Goal: Check status: Check status

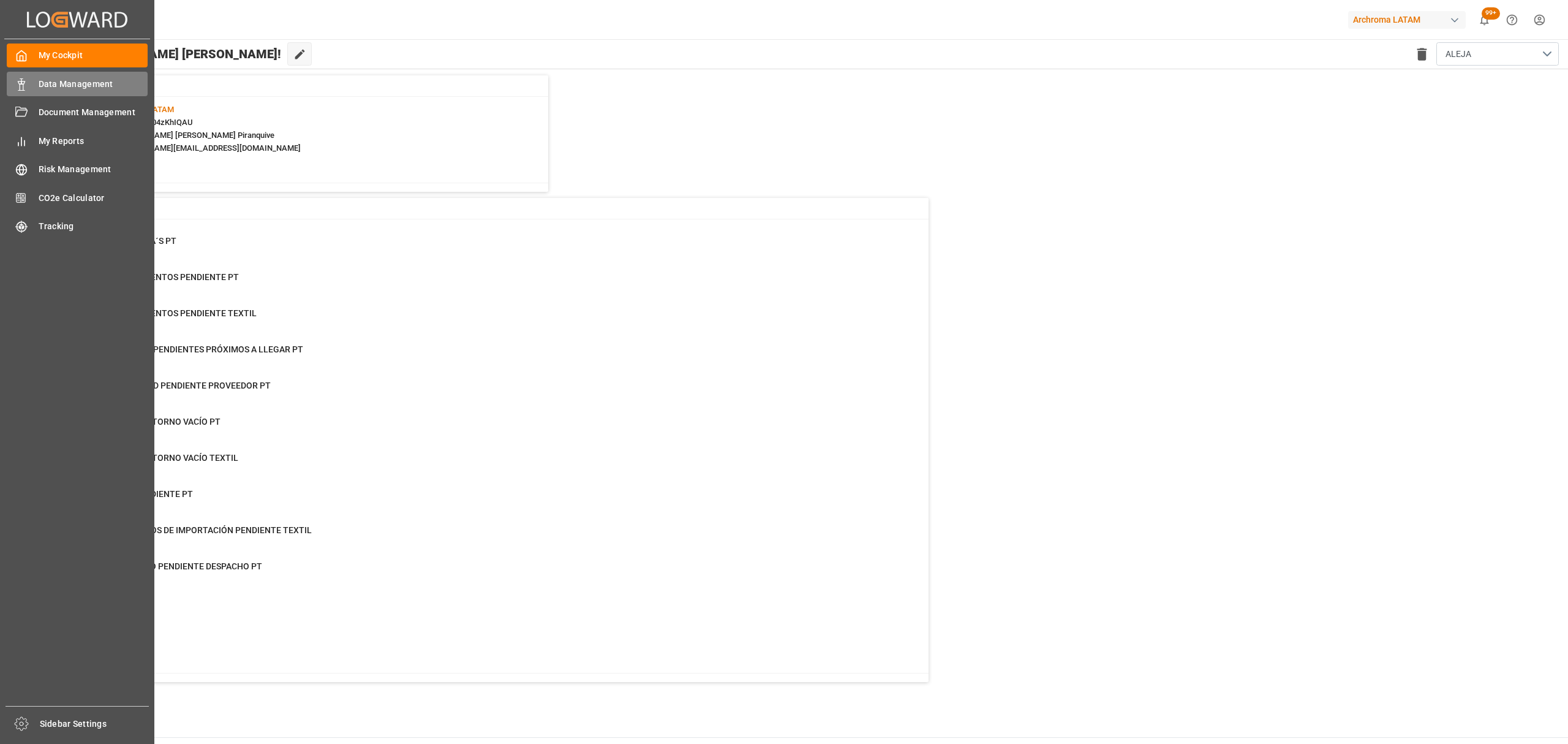
click at [94, 83] on span "Data Management" at bounding box center [93, 84] width 110 height 13
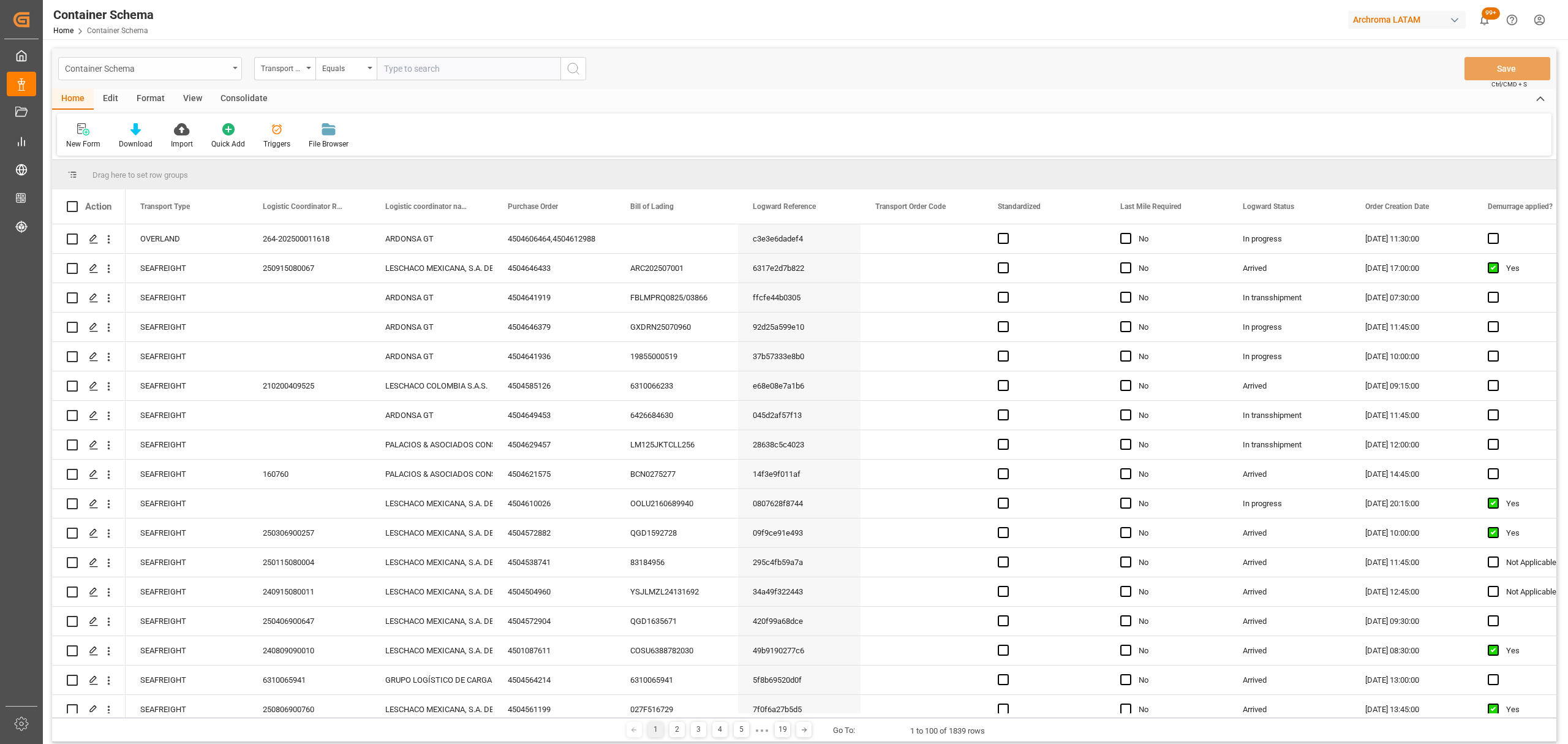
click at [214, 66] on div "Container Schema" at bounding box center [147, 68] width 164 height 15
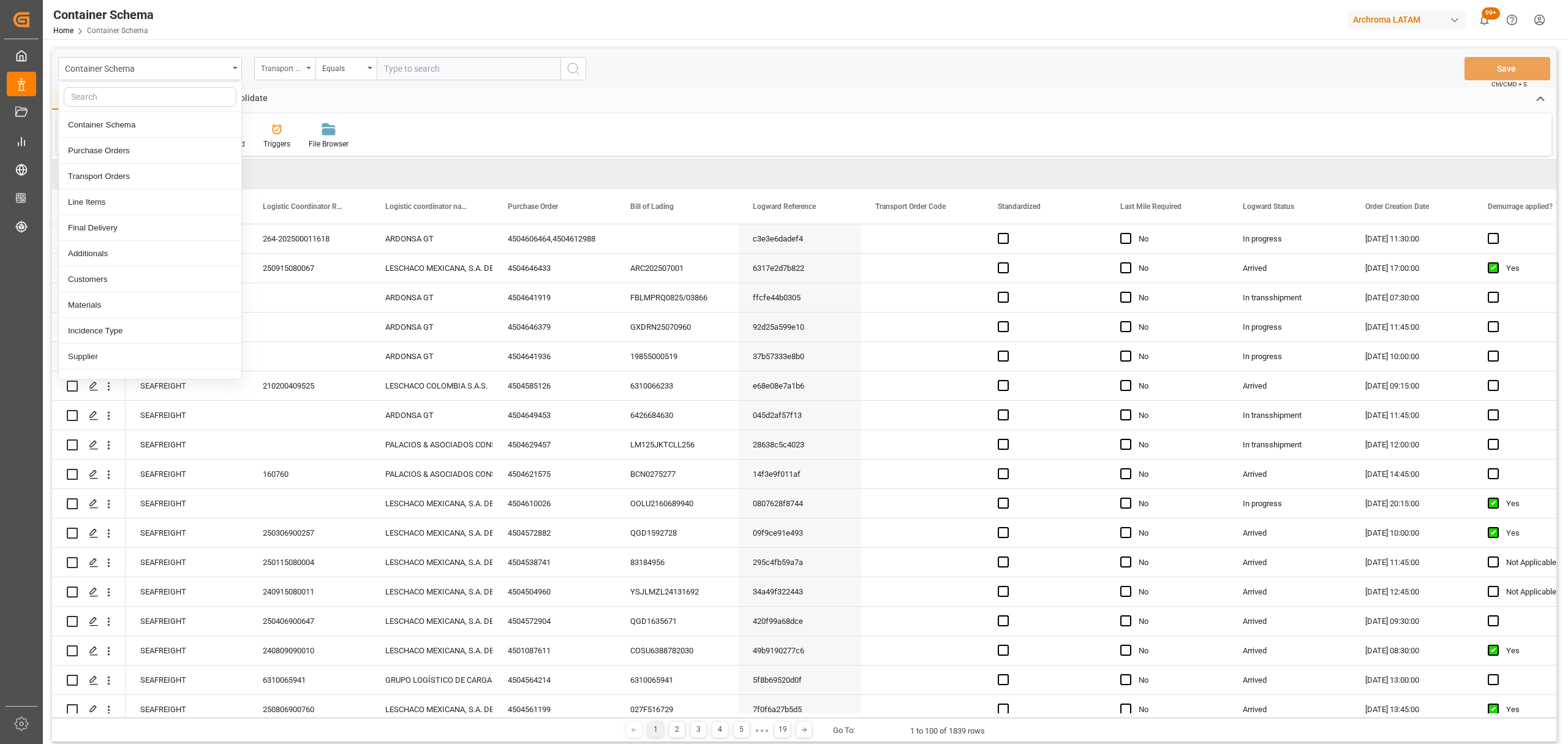
click at [267, 70] on div "Transport Type" at bounding box center [282, 67] width 42 height 14
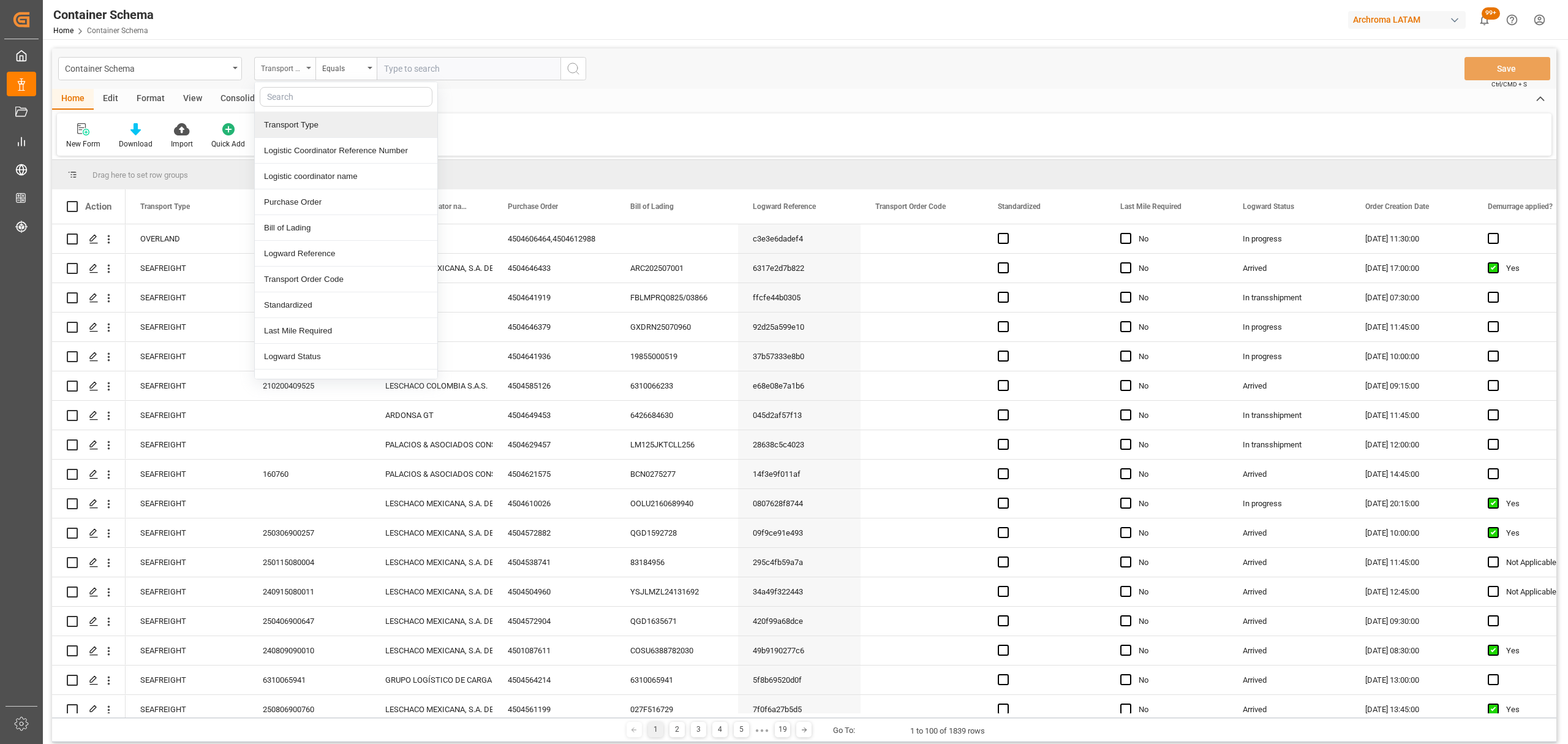
click at [282, 70] on div "Transport Type" at bounding box center [282, 67] width 42 height 14
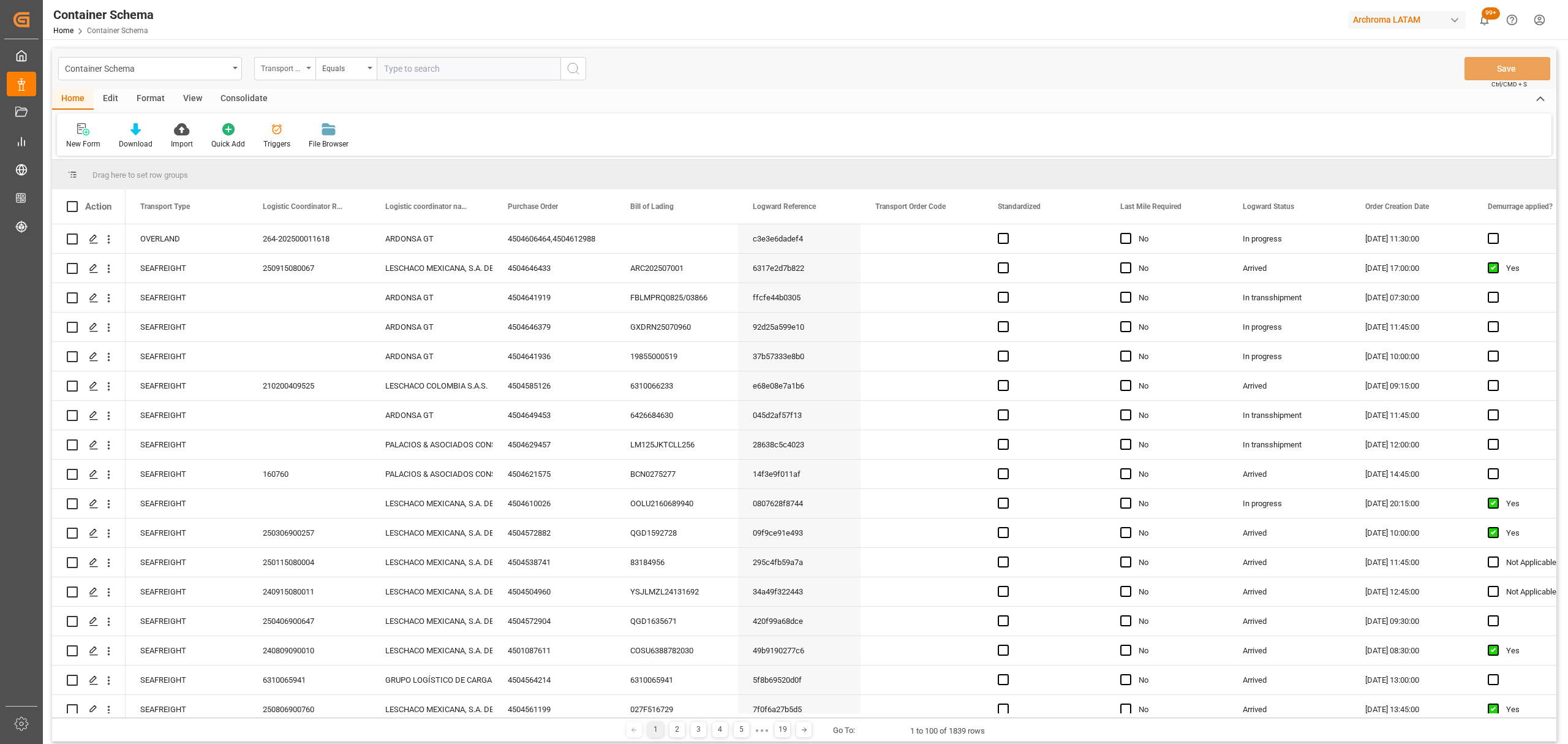
click at [273, 81] on div "Container Schema Transport Type Equals Save Ctrl/CMD + S" at bounding box center [804, 68] width 1505 height 40
click at [277, 70] on div "Transport Type" at bounding box center [282, 67] width 42 height 14
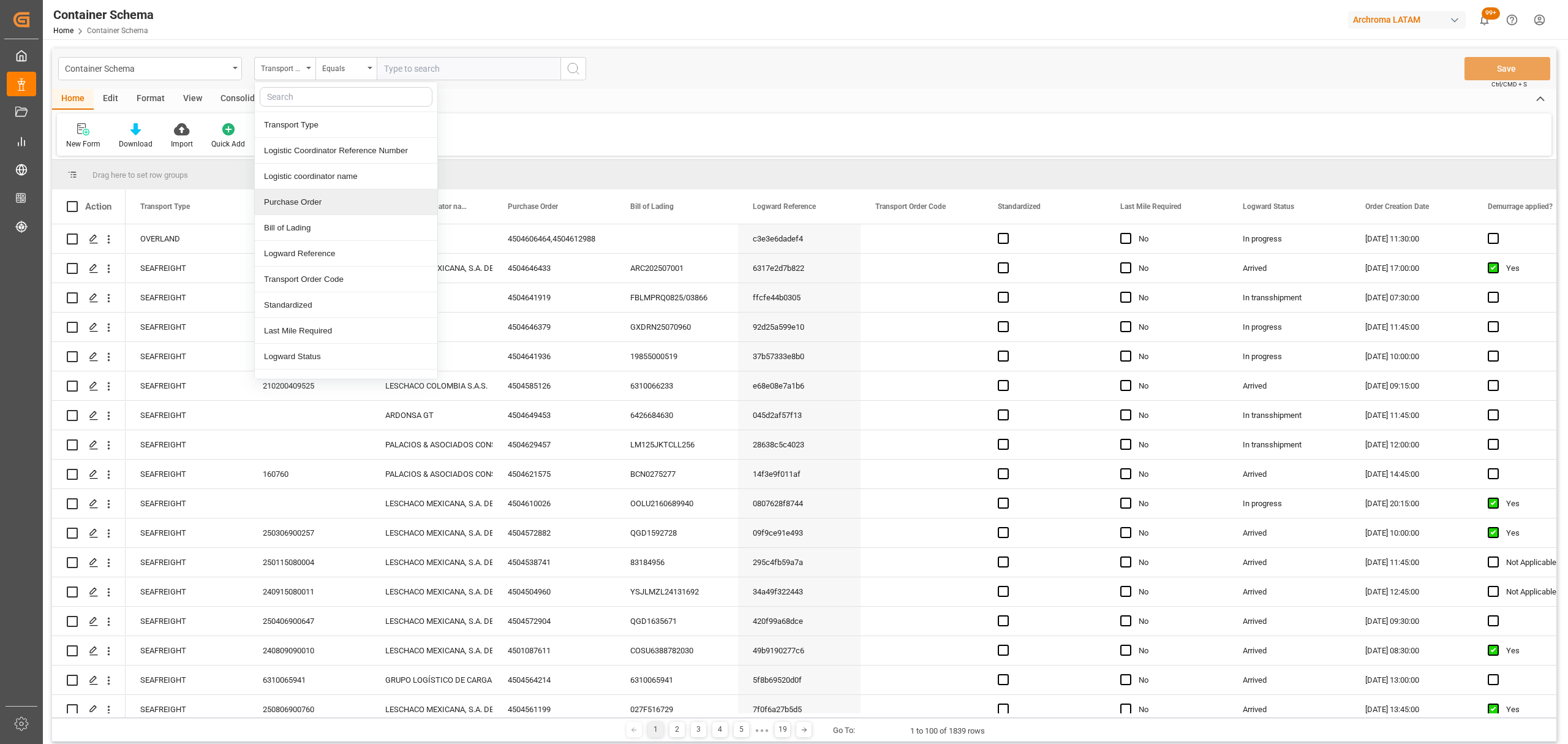
click at [318, 208] on div "Purchase Order" at bounding box center [346, 203] width 183 height 26
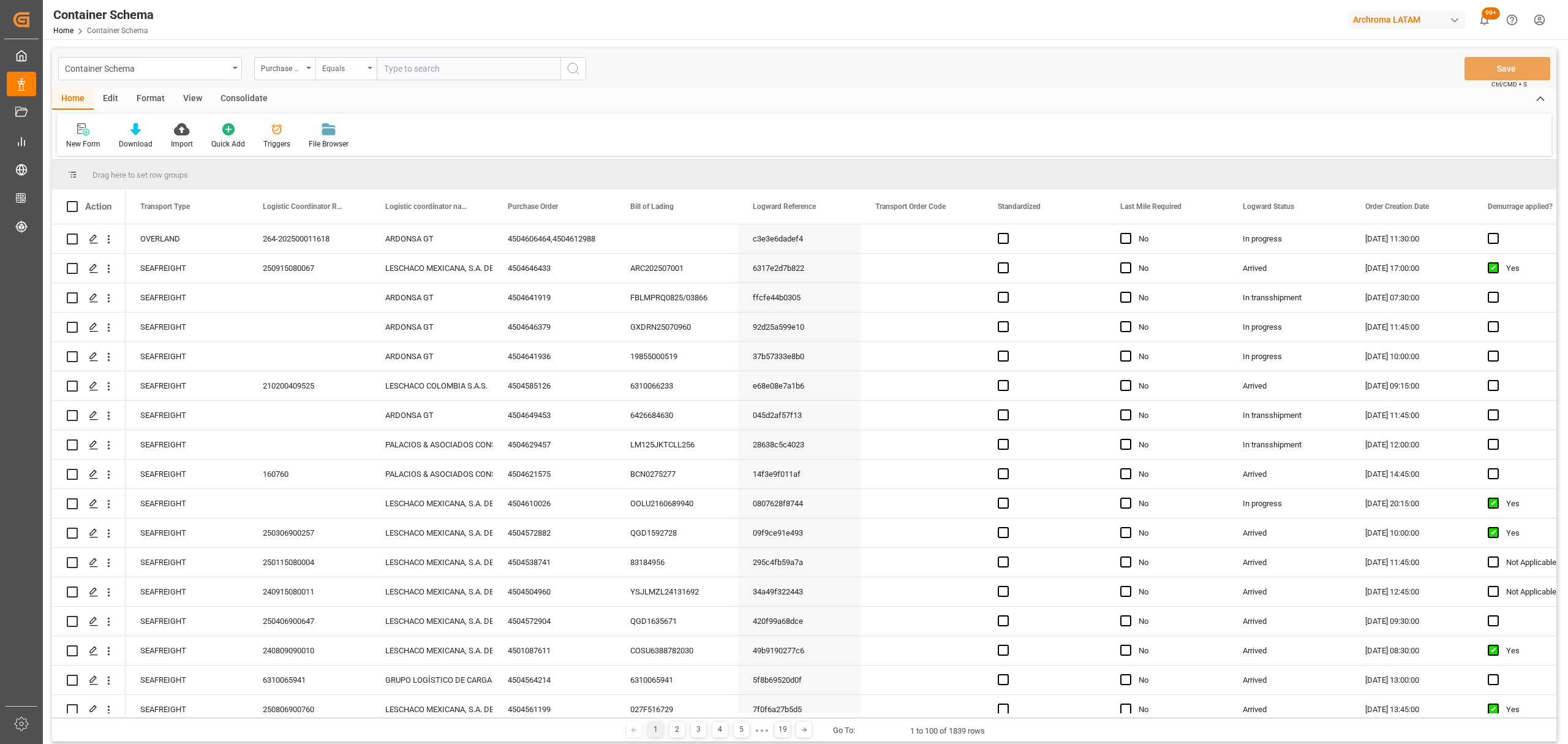
click at [347, 60] on div "Equals" at bounding box center [343, 67] width 42 height 14
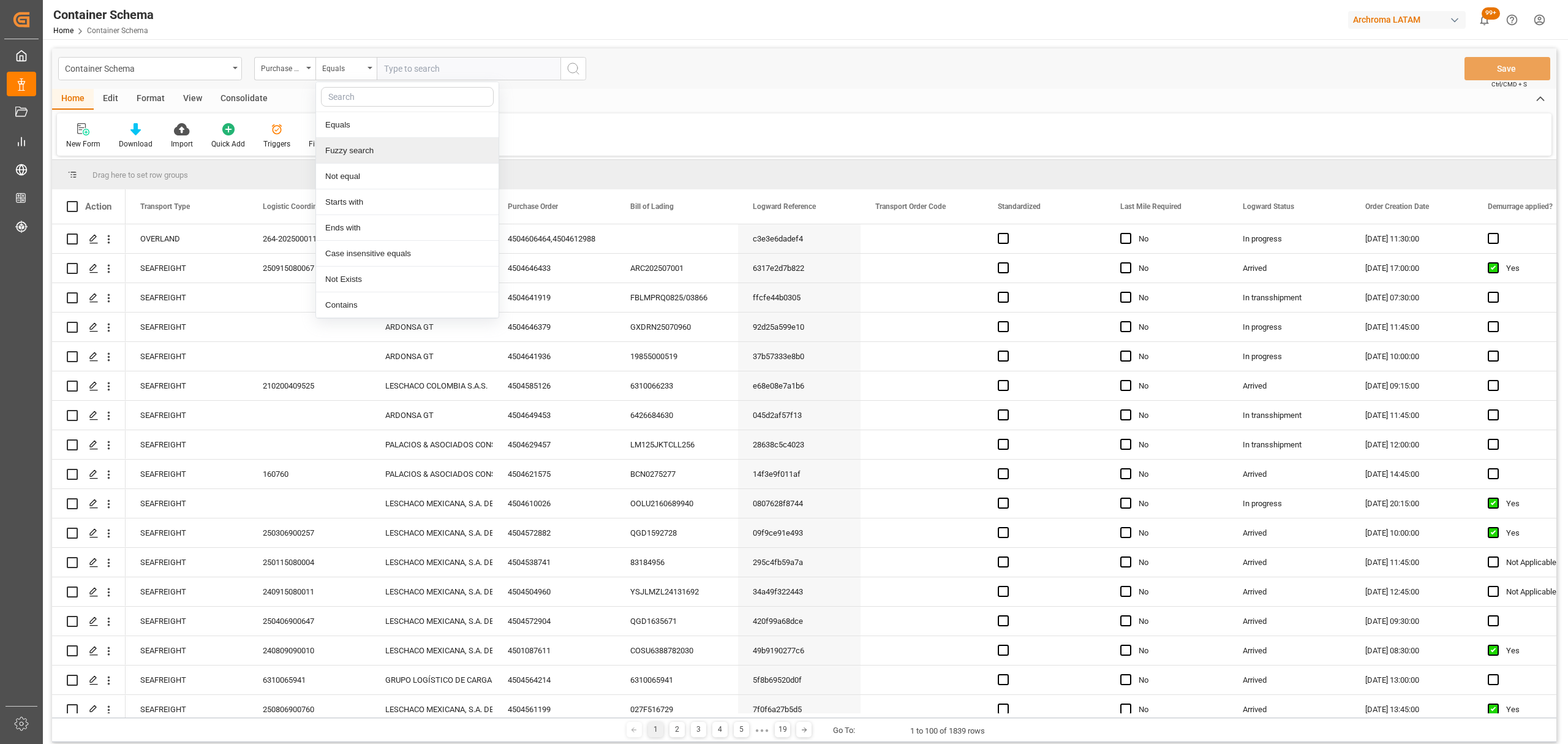
click at [372, 163] on div "Fuzzy search" at bounding box center [408, 151] width 183 height 26
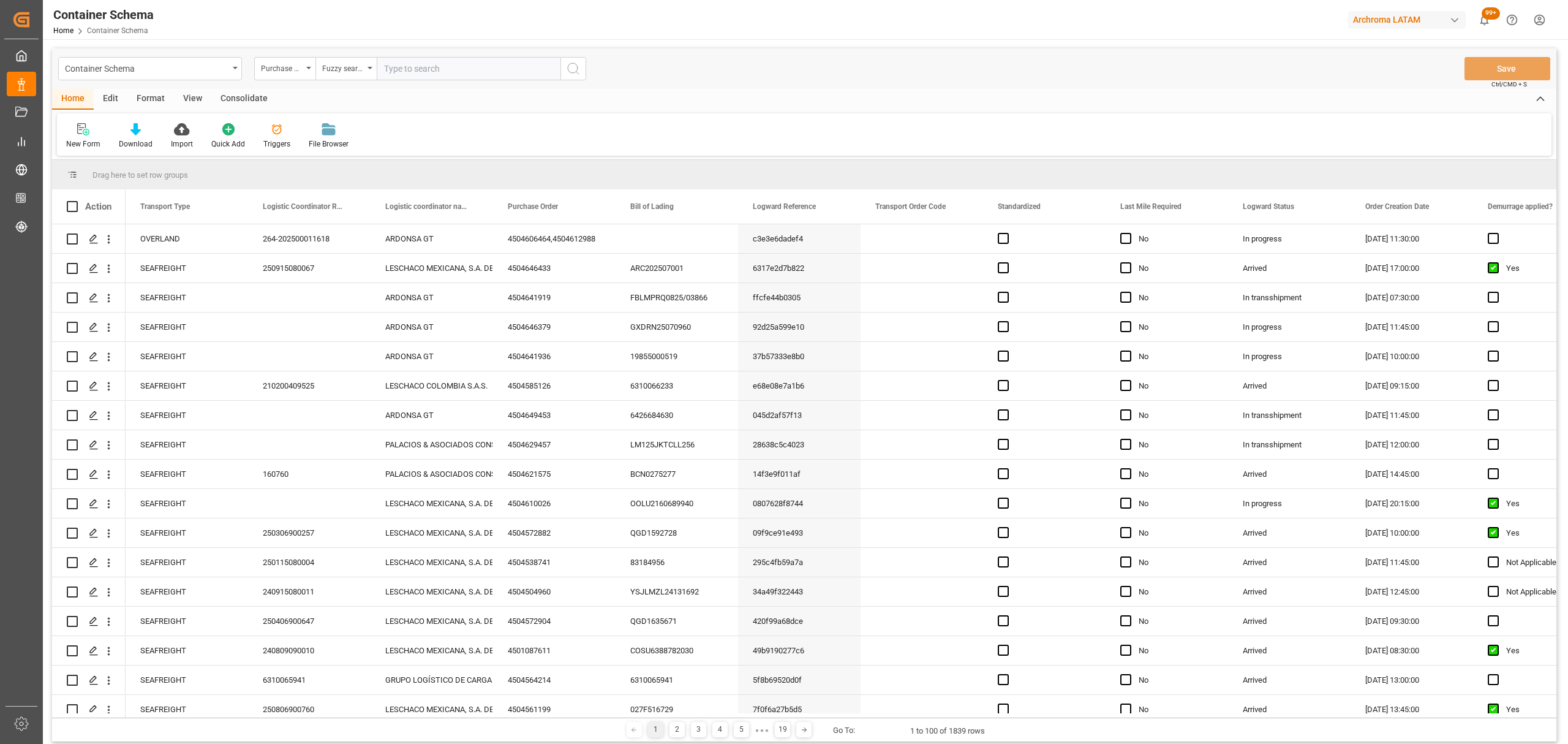
click at [446, 74] on input "text" at bounding box center [469, 69] width 184 height 23
paste input "4504637766"
type input "4504637766"
